Goal: Information Seeking & Learning: Learn about a topic

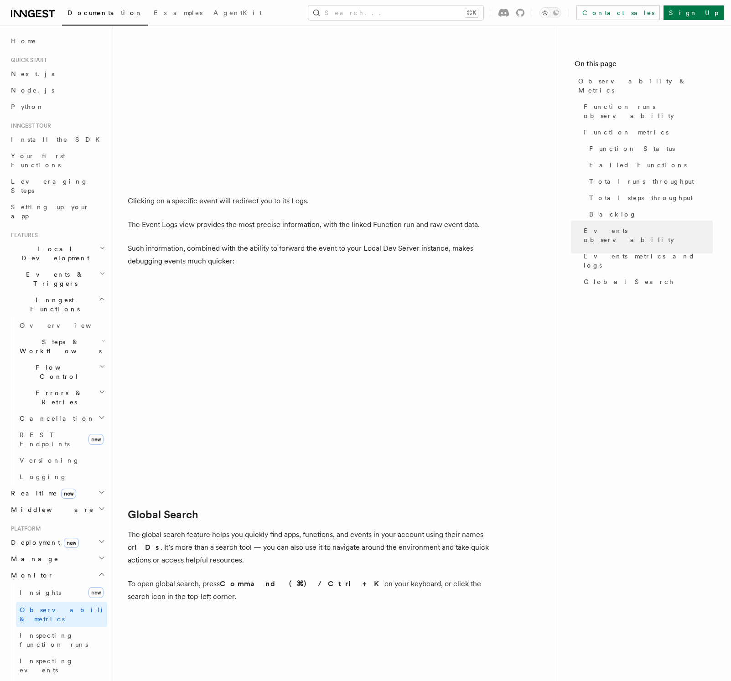
scroll to position [2743, 0]
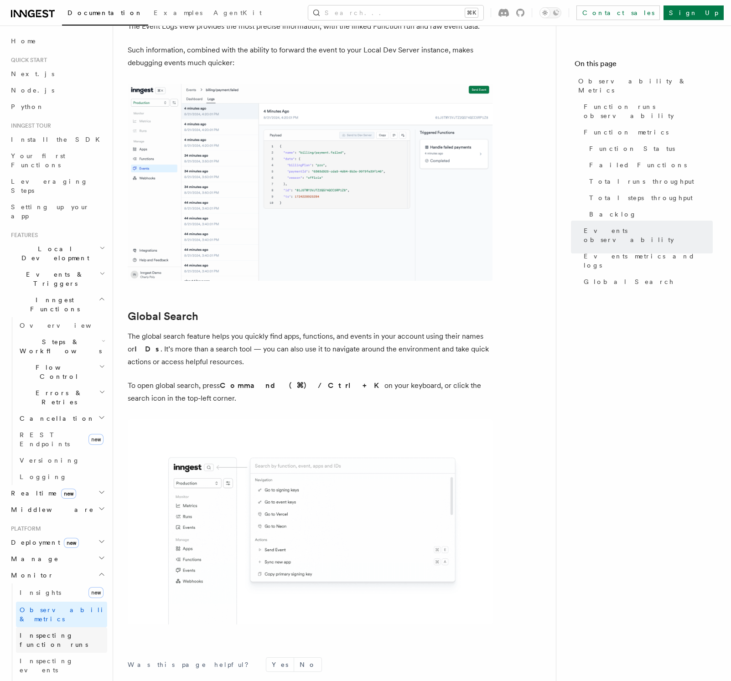
click at [78, 632] on span "Inspecting function runs" at bounding box center [54, 640] width 68 height 16
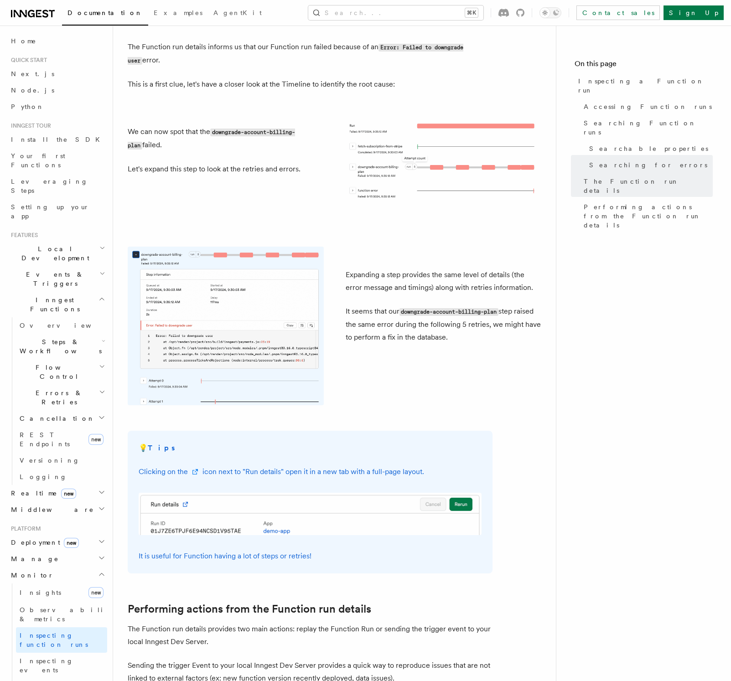
scroll to position [2061, 0]
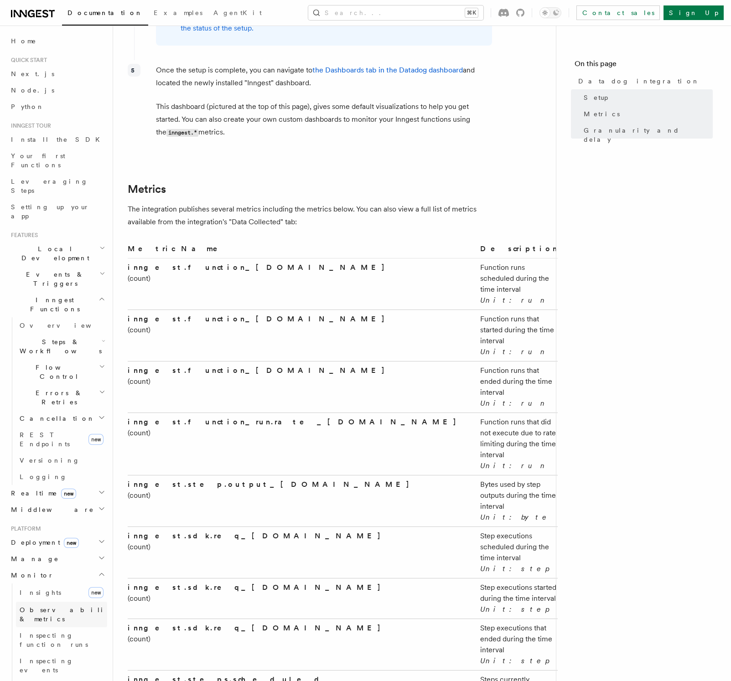
scroll to position [181, 0]
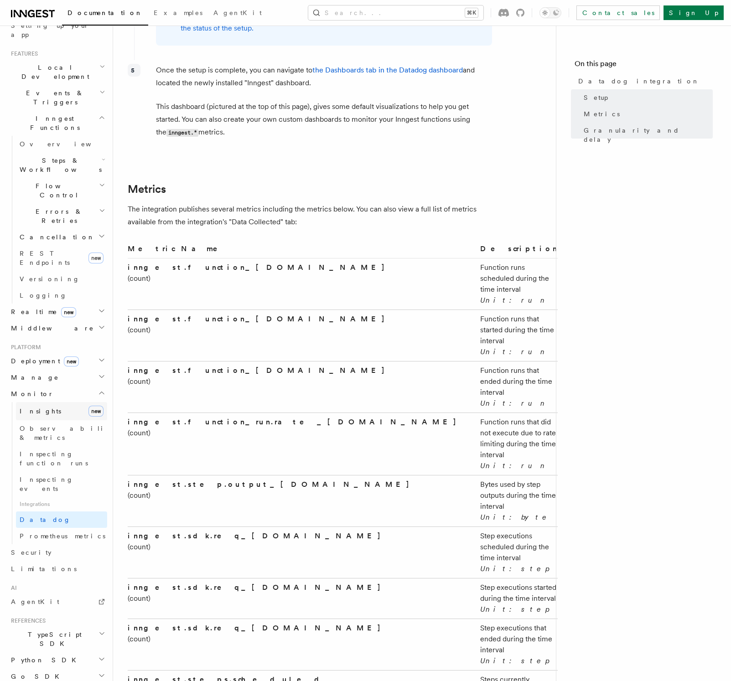
click at [50, 402] on link "Insights new" at bounding box center [61, 411] width 91 height 18
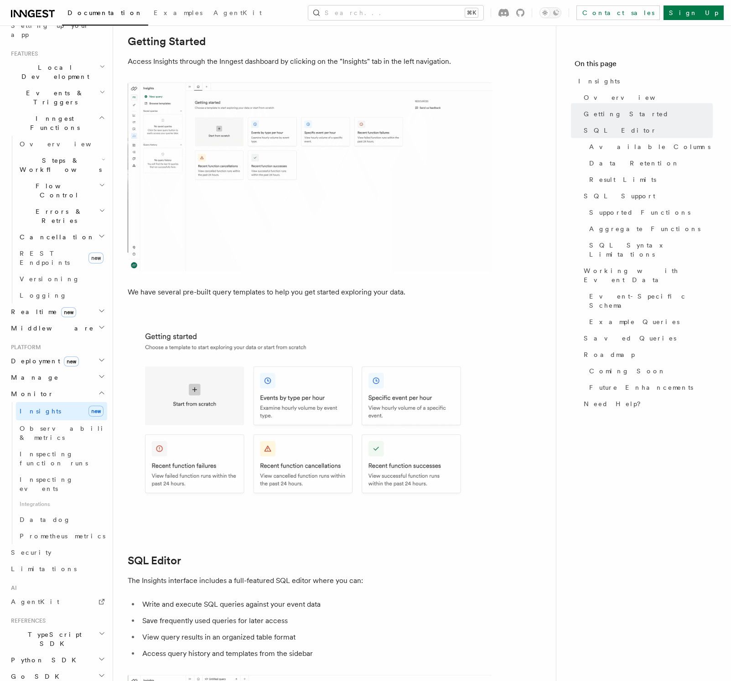
scroll to position [738, 0]
